Goal: Transaction & Acquisition: Purchase product/service

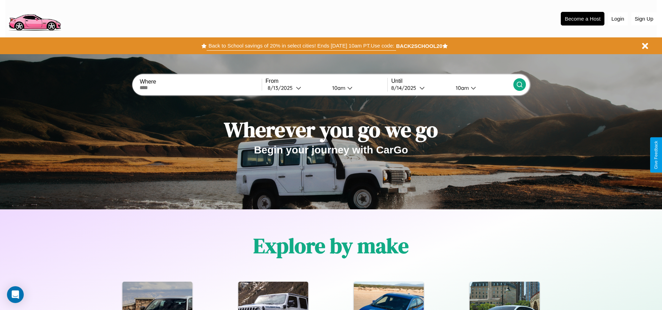
click at [301, 46] on button "Back to School savings of 20% in select cities! Ends 9/1 at 10am PT. Use code:" at bounding box center [301, 46] width 189 height 10
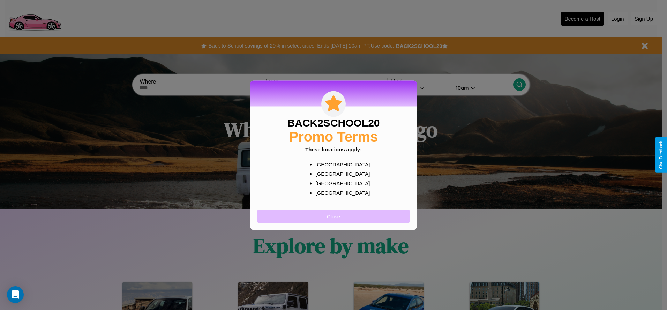
click at [334, 216] on button "Close" at bounding box center [333, 215] width 153 height 13
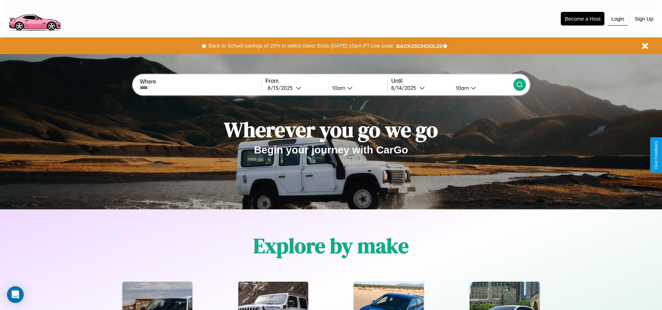
click at [618, 18] on button "Login" at bounding box center [618, 18] width 20 height 13
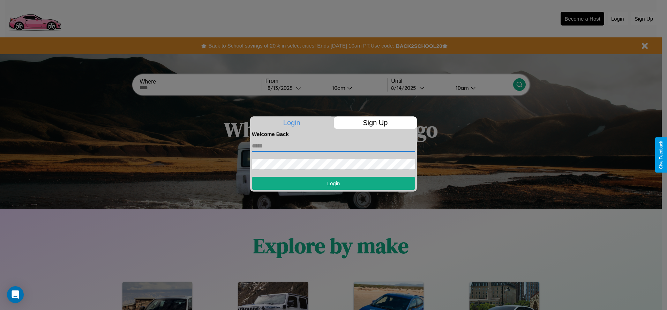
click at [334, 146] on input "text" at bounding box center [333, 145] width 163 height 11
type input "**********"
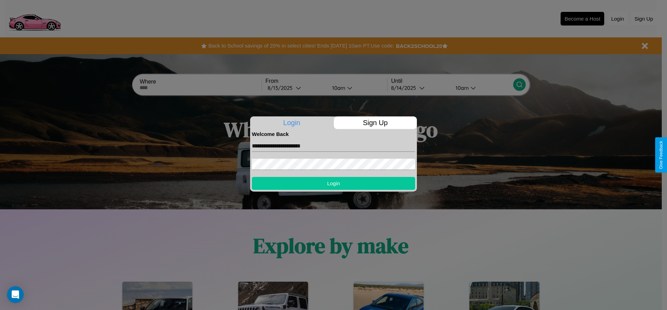
click at [334, 183] on button "Login" at bounding box center [333, 183] width 163 height 13
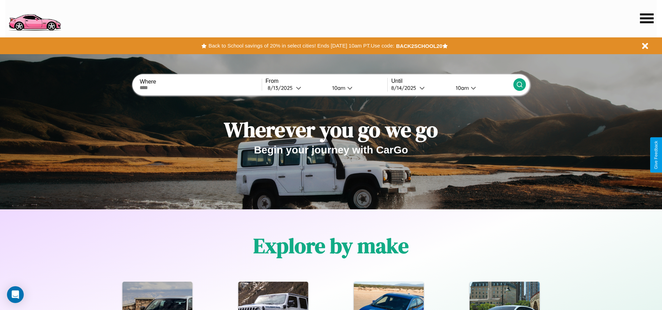
click at [201, 88] on input "text" at bounding box center [201, 88] width 122 height 6
type input "********"
click at [296, 88] on icon at bounding box center [298, 87] width 5 height 5
select select "*"
select select "****"
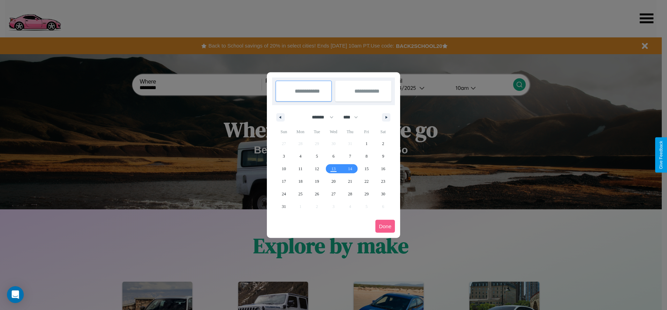
drag, startPoint x: 320, startPoint y: 117, endPoint x: 334, endPoint y: 140, distance: 26.9
click at [320, 117] on select "******* ******** ***** ***** *** **** **** ****** ********* ******* ******** **…" at bounding box center [322, 117] width 30 height 12
select select "*"
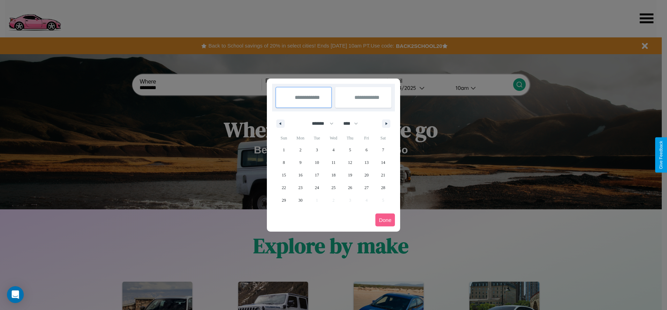
click at [354, 123] on select "**** **** **** **** **** **** **** **** **** **** **** **** **** **** **** ****…" at bounding box center [350, 124] width 21 height 12
select select "****"
click at [284, 187] on span "21" at bounding box center [284, 187] width 4 height 13
type input "**********"
click at [366, 187] on span "26" at bounding box center [367, 187] width 4 height 13
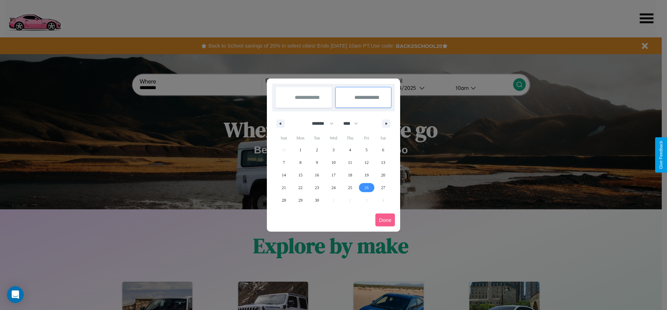
type input "**********"
click at [385, 220] on button "Done" at bounding box center [386, 219] width 20 height 13
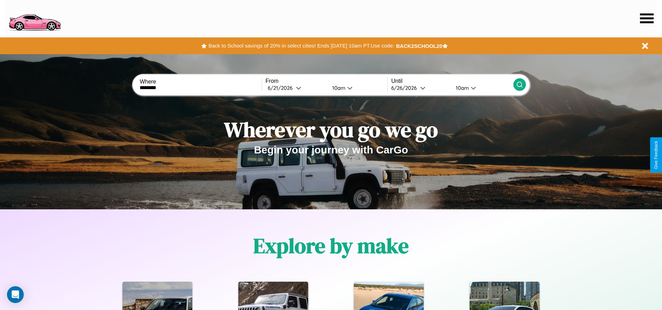
click at [519, 84] on icon at bounding box center [519, 84] width 7 height 7
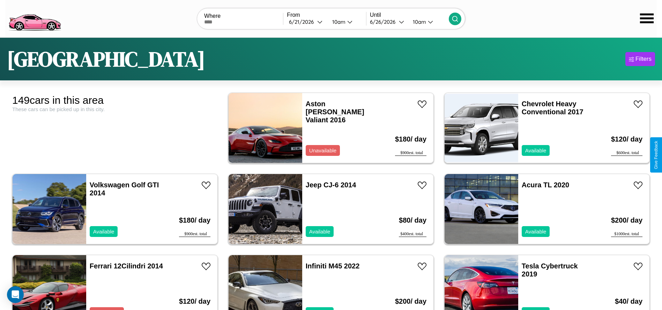
scroll to position [1535, 0]
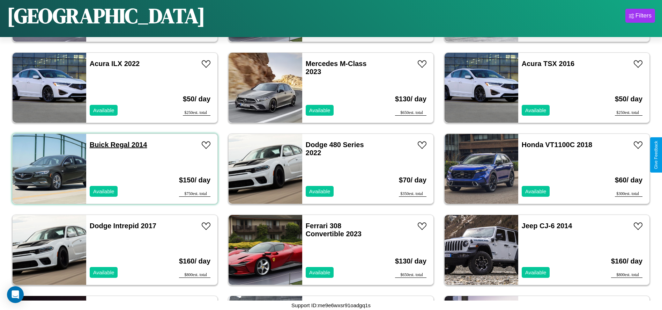
click at [98, 145] on link "Buick Regal 2014" at bounding box center [119, 145] width 58 height 8
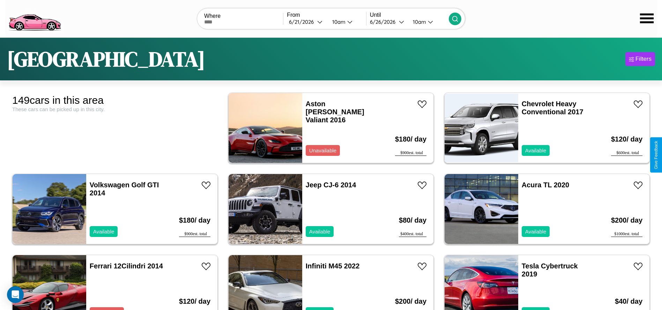
scroll to position [2087, 0]
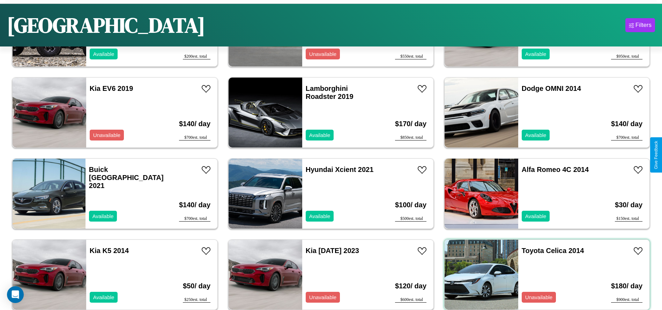
click at [543, 274] on div "Toyota Celica 2014 Unavailable" at bounding box center [558, 274] width 81 height 70
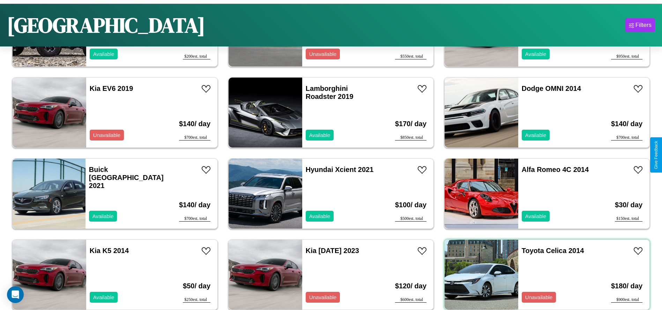
click at [543, 274] on div "Toyota Celica 2014 Unavailable" at bounding box center [558, 274] width 81 height 70
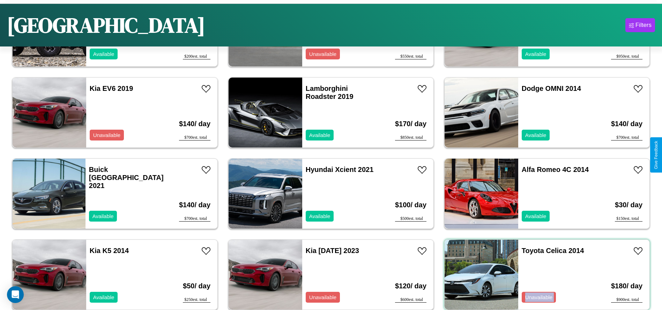
click at [543, 274] on div "Toyota Celica 2014 Unavailable" at bounding box center [558, 274] width 81 height 70
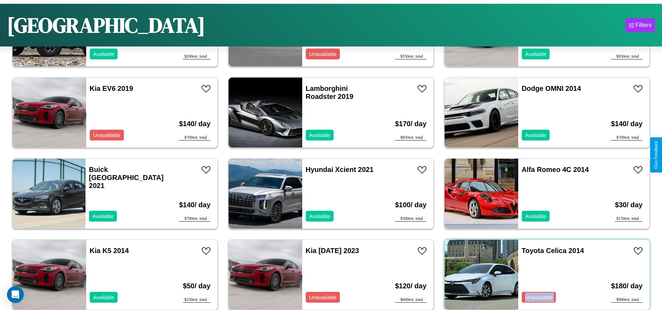
click at [543, 274] on div "Toyota Celica 2014 Unavailable" at bounding box center [558, 274] width 81 height 70
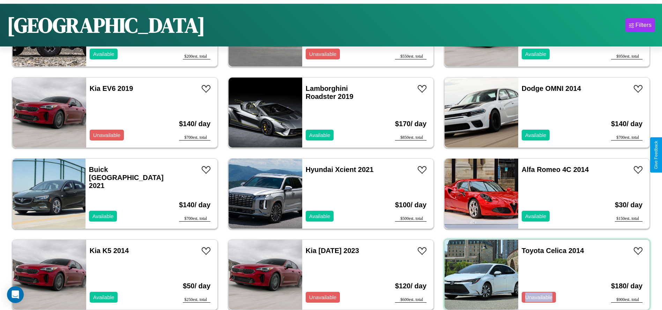
click at [543, 274] on div "Toyota Celica 2014 Unavailable" at bounding box center [558, 274] width 81 height 70
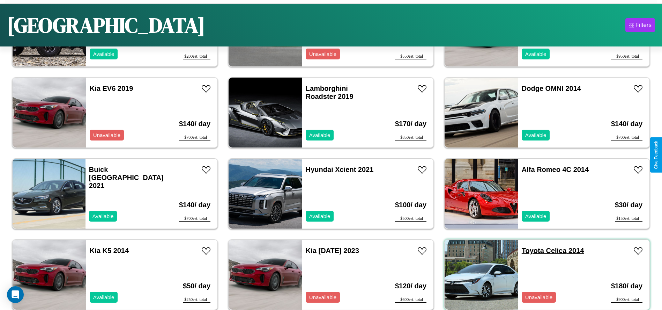
click at [528, 250] on link "Toyota Celica 2014" at bounding box center [553, 250] width 62 height 8
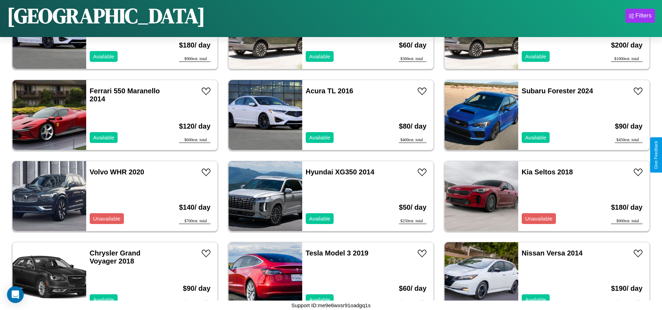
scroll to position [2750, 0]
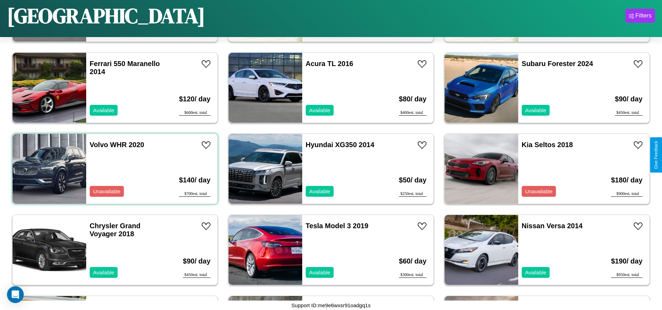
click at [114, 169] on div "Volvo WHR 2020 Unavailable" at bounding box center [126, 169] width 81 height 70
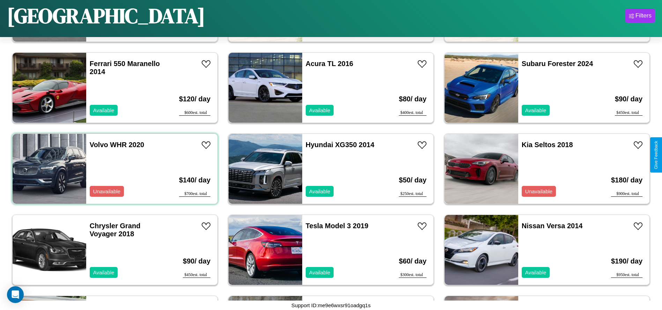
click at [114, 169] on div "Volvo WHR 2020 Unavailable" at bounding box center [126, 169] width 81 height 70
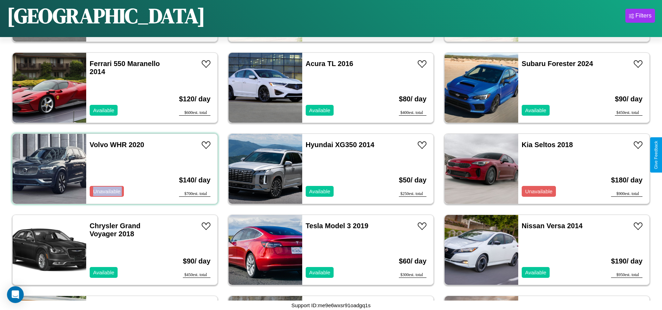
click at [114, 169] on div "Volvo WHR 2020 Unavailable" at bounding box center [126, 169] width 81 height 70
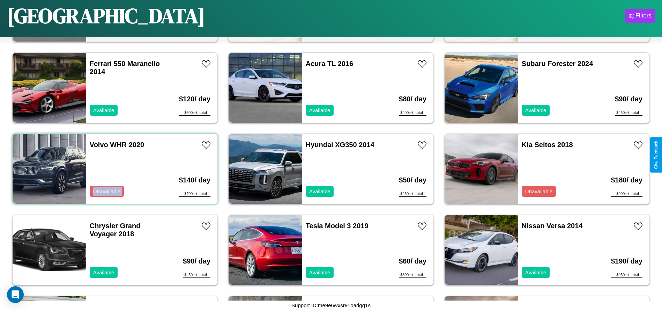
click at [114, 169] on div "Volvo WHR 2020 Unavailable" at bounding box center [126, 169] width 81 height 70
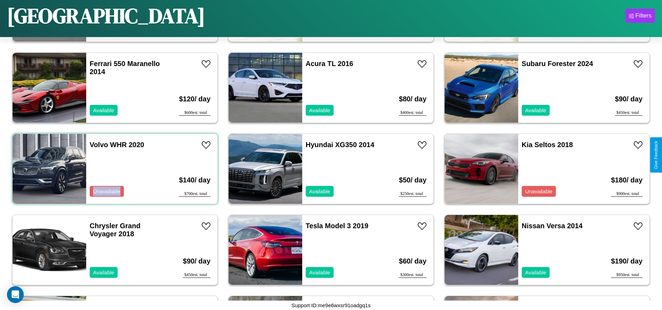
click at [114, 169] on div "Volvo WHR 2020 Unavailable" at bounding box center [126, 169] width 81 height 70
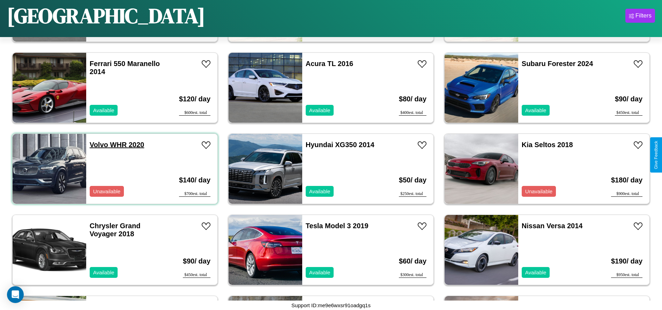
click at [98, 145] on link "Volvo WHR 2020" at bounding box center [117, 145] width 54 height 8
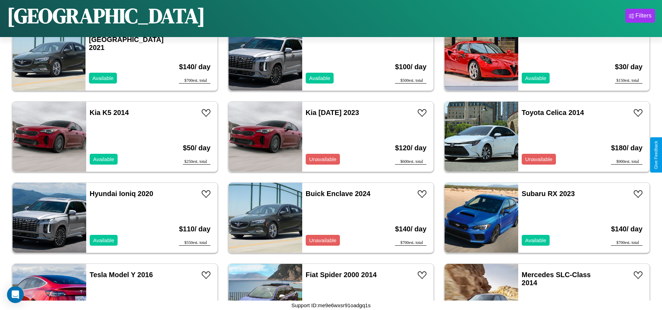
scroll to position [1940, 0]
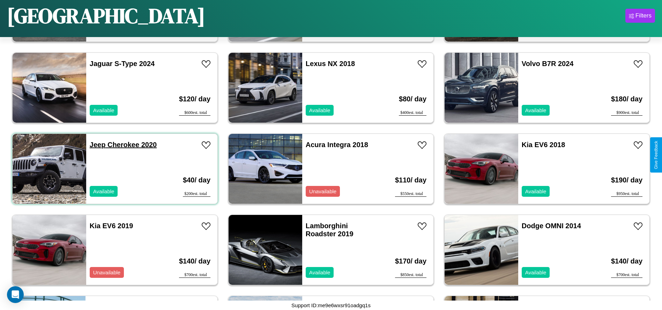
click at [97, 145] on link "Jeep Cherokee 2020" at bounding box center [123, 145] width 67 height 8
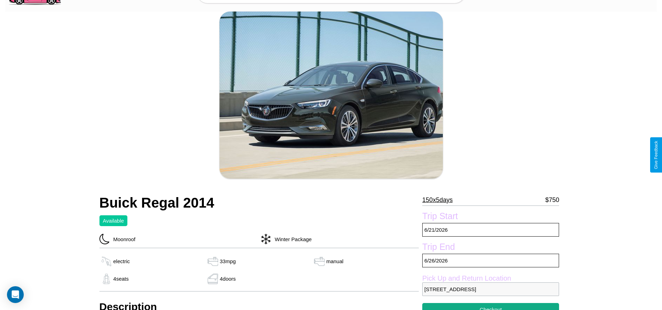
scroll to position [71, 0]
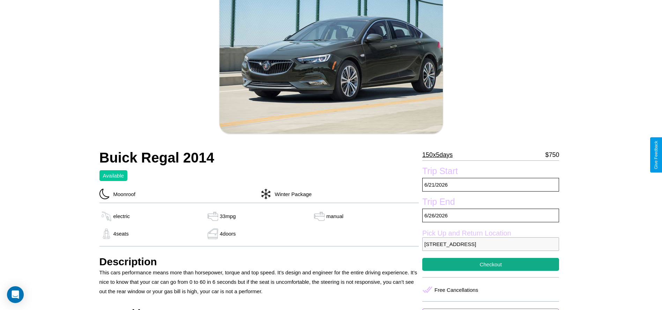
click at [440, 155] on p "150 x 5 days" at bounding box center [437, 154] width 30 height 11
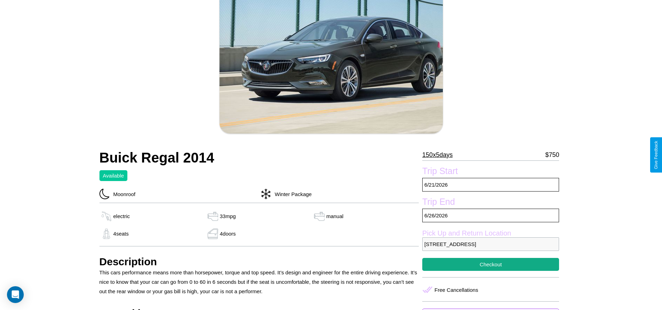
click at [440, 155] on p "150 x 5 days" at bounding box center [437, 154] width 30 height 11
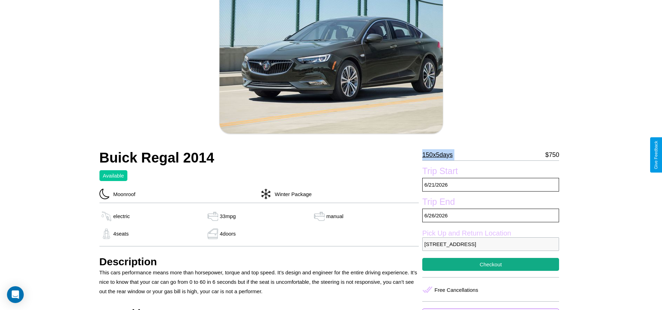
click at [440, 155] on p "150 x 5 days" at bounding box center [437, 154] width 30 height 11
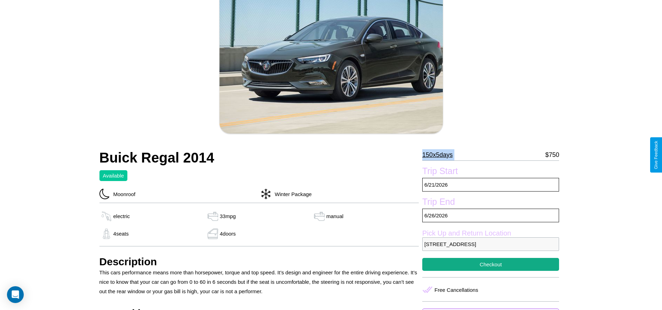
click at [440, 155] on p "150 x 5 days" at bounding box center [437, 154] width 30 height 11
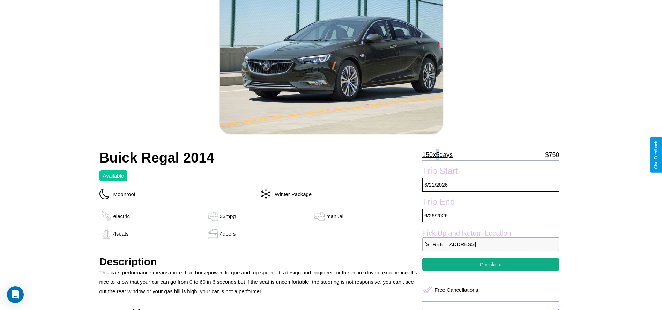
click at [440, 155] on p "150 x 5 days" at bounding box center [437, 154] width 30 height 11
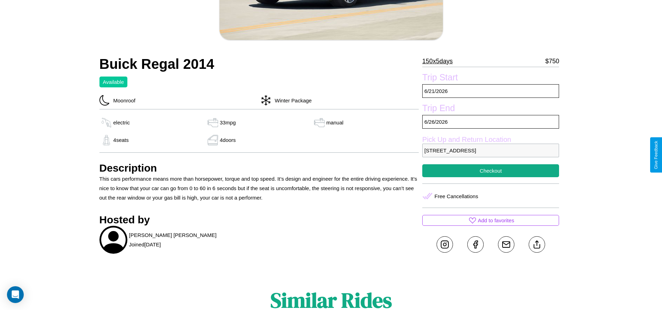
scroll to position [180, 0]
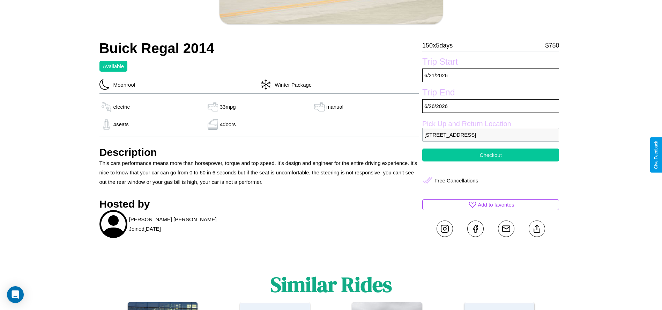
click at [491, 155] on button "Checkout" at bounding box center [490, 154] width 137 height 13
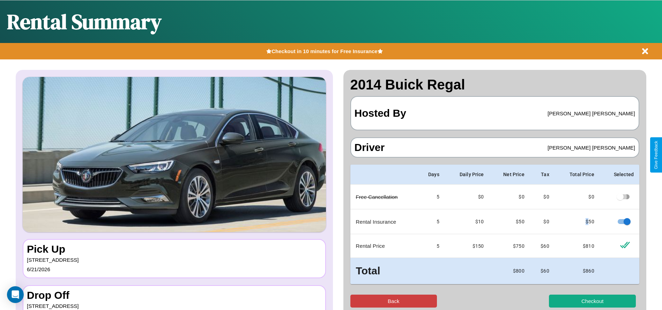
click at [393, 301] on button "Back" at bounding box center [393, 300] width 87 height 13
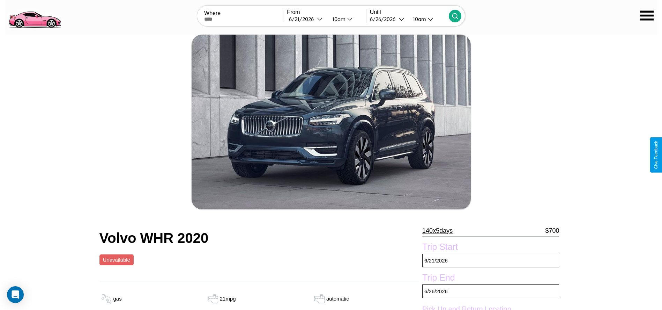
scroll to position [257, 0]
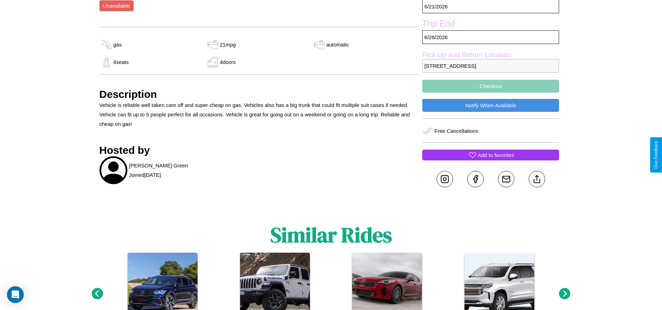
click at [491, 155] on p "Add to favorites" at bounding box center [496, 154] width 36 height 9
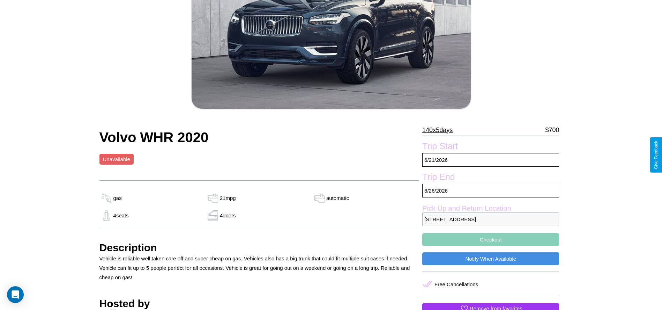
scroll to position [79, 0]
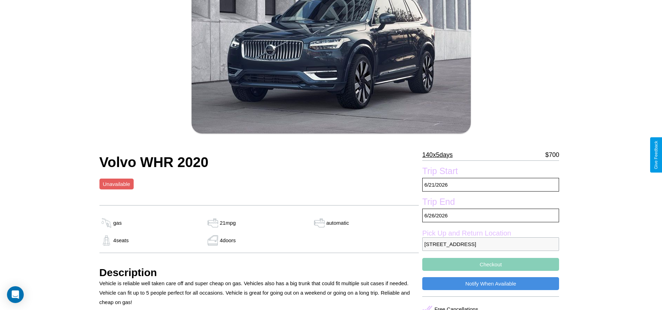
click at [440, 155] on p "140 x 5 days" at bounding box center [437, 154] width 30 height 11
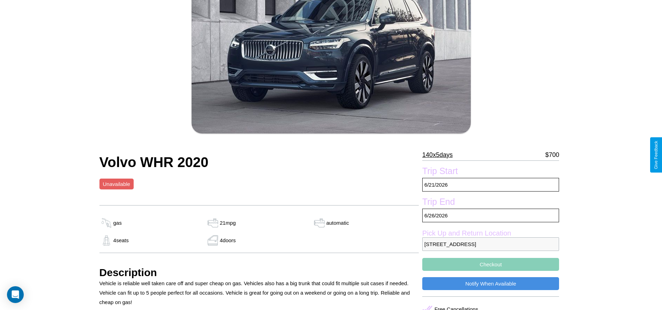
click at [440, 155] on p "140 x 5 days" at bounding box center [437, 154] width 30 height 11
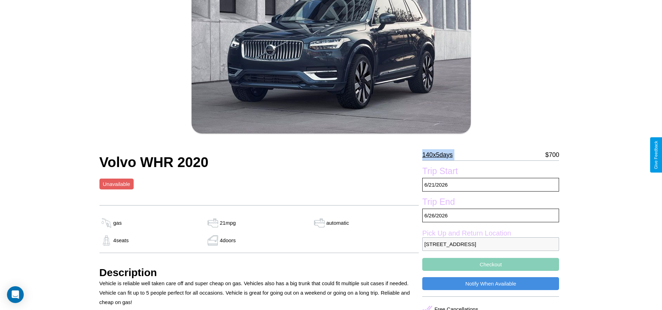
click at [440, 155] on p "140 x 5 days" at bounding box center [437, 154] width 30 height 11
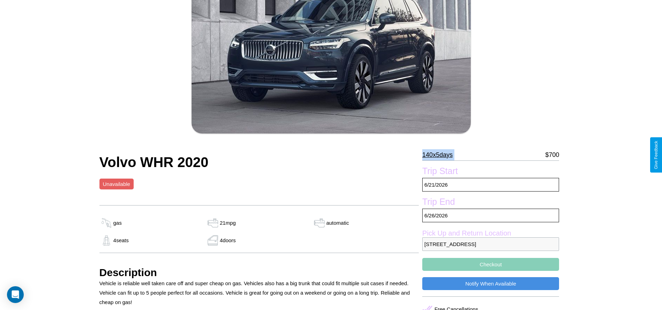
click at [440, 155] on p "140 x 5 days" at bounding box center [437, 154] width 30 height 11
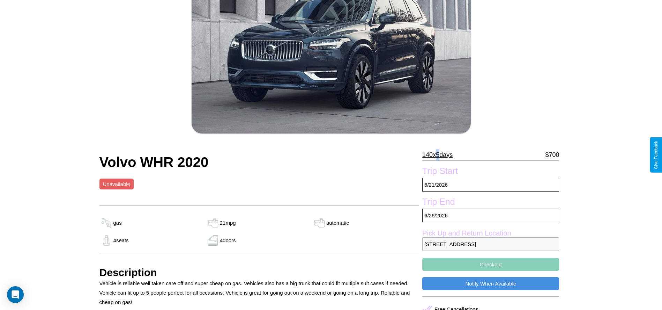
click at [440, 155] on p "140 x 5 days" at bounding box center [437, 154] width 30 height 11
